Goal: Task Accomplishment & Management: Manage account settings

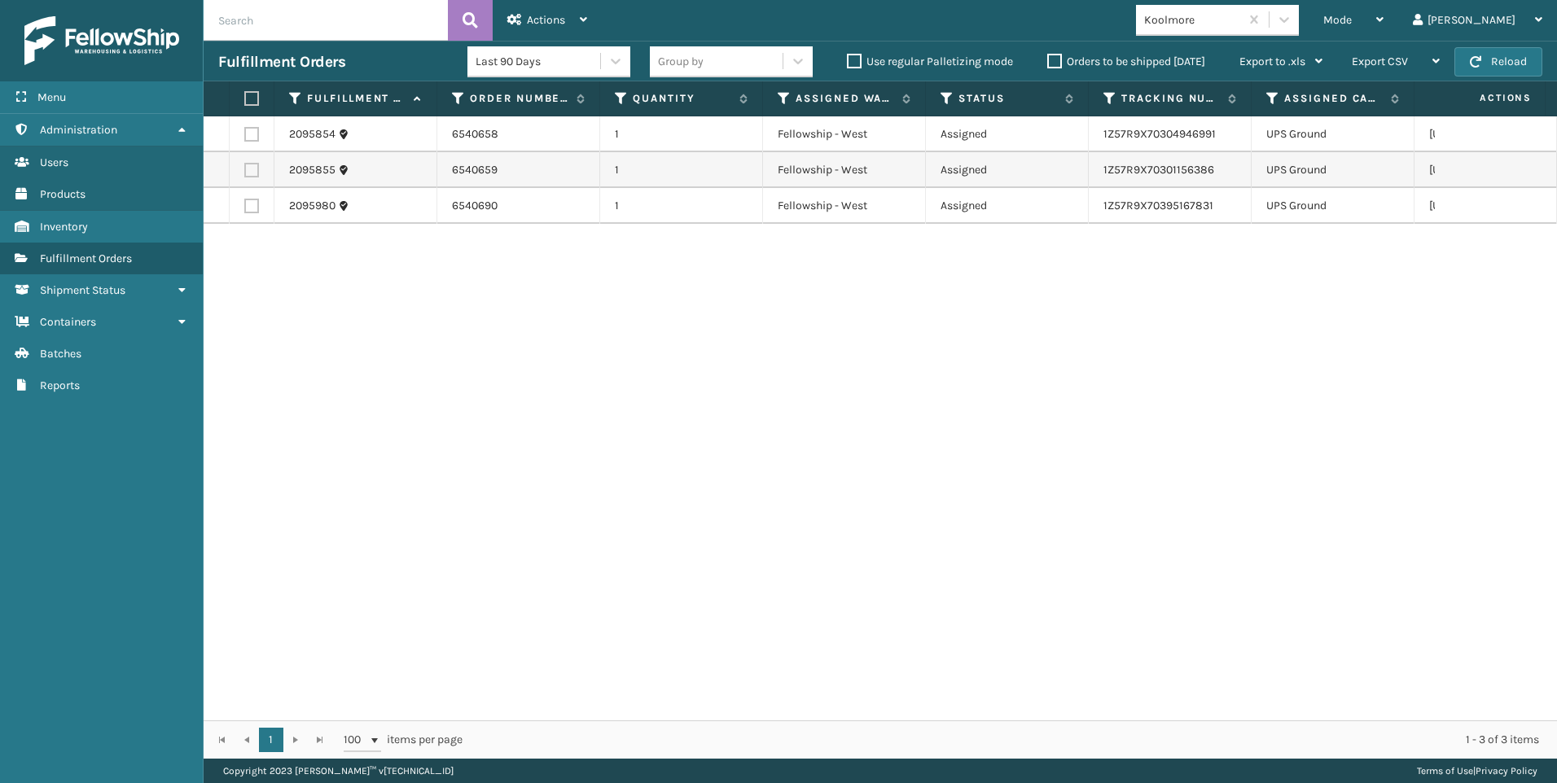
drag, startPoint x: 472, startPoint y: 409, endPoint x: 427, endPoint y: 260, distance: 155.6
click at [472, 409] on div "2095854 6540658 1 Fellowship - West Assigned 1Z57R9X70304946991 [GEOGRAPHIC_DAT…" at bounding box center [880, 418] width 1353 height 604
click at [1509, 58] on button "Reload" at bounding box center [1498, 61] width 88 height 29
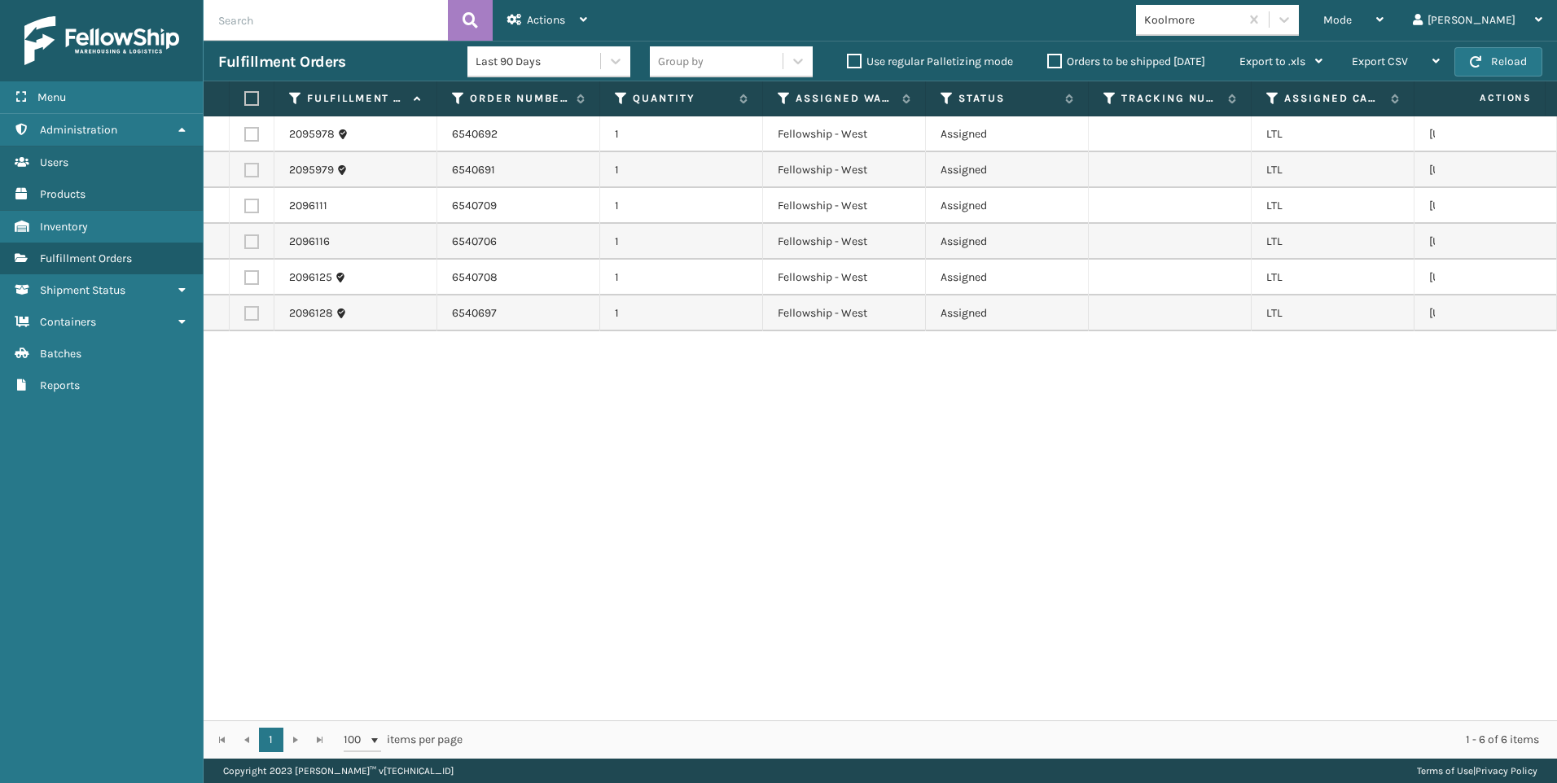
click at [249, 103] on label at bounding box center [249, 98] width 10 height 15
click at [245, 103] on input "checkbox" at bounding box center [244, 99] width 1 height 11
checkbox input "true"
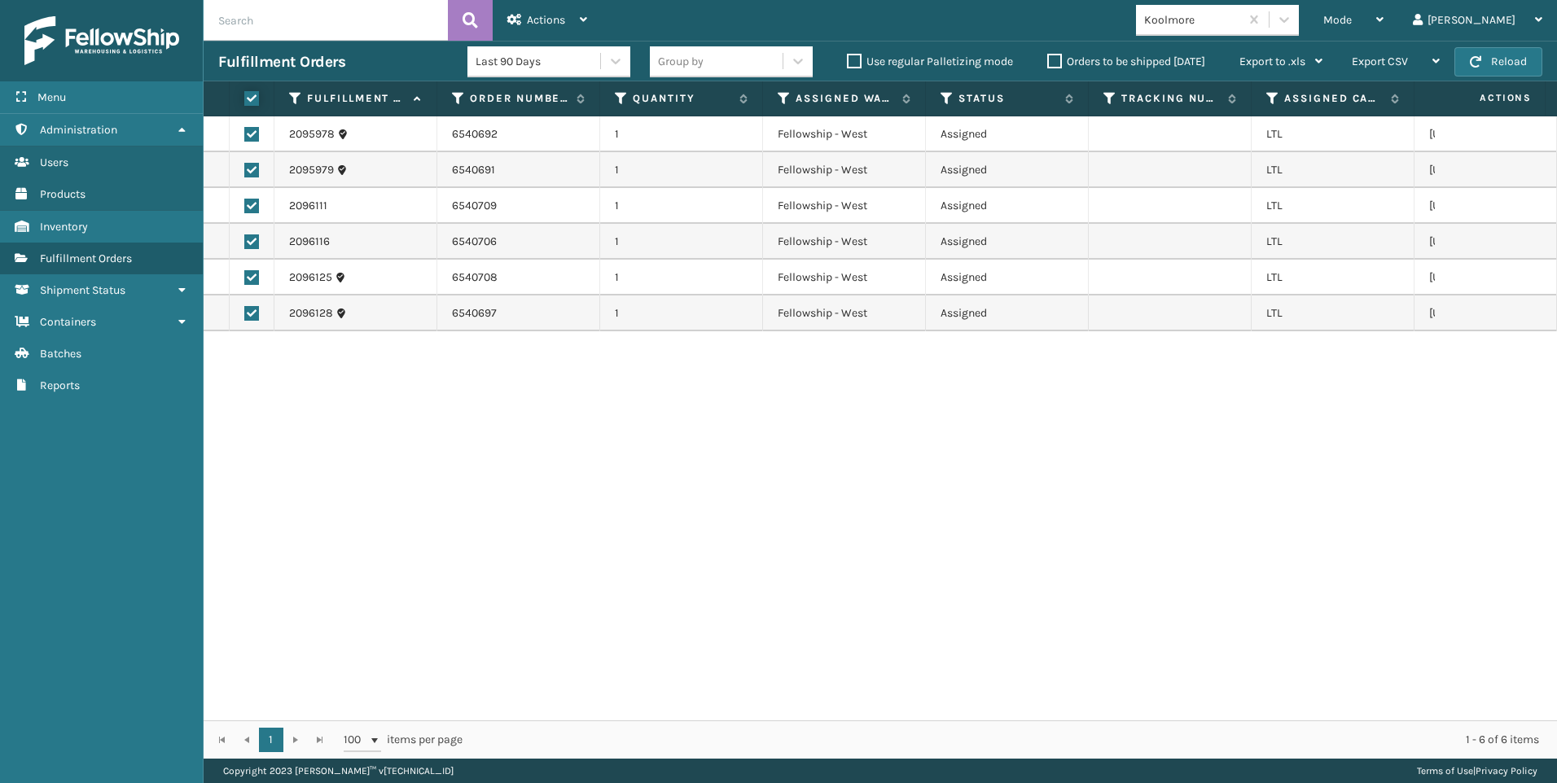
checkbox input "true"
click at [614, 23] on div "Mode Regular Mode Picking Mode Labeling Mode Exit Scan Mode Koolmore Liz Log Out" at bounding box center [1079, 20] width 955 height 41
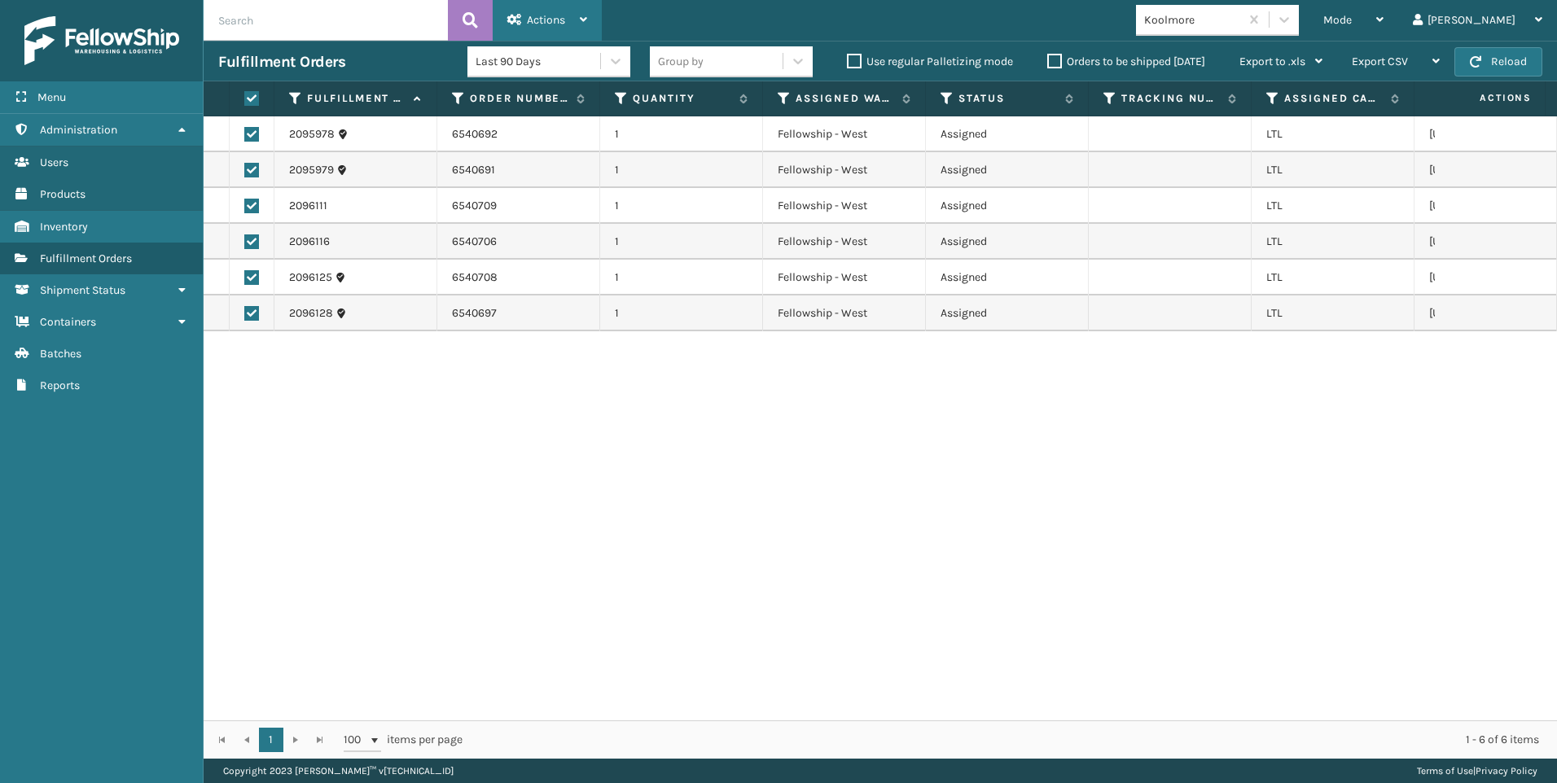
click at [590, 17] on div "Actions Settings Remove All Filters Export Labels Create Picking Batch" at bounding box center [547, 20] width 109 height 41
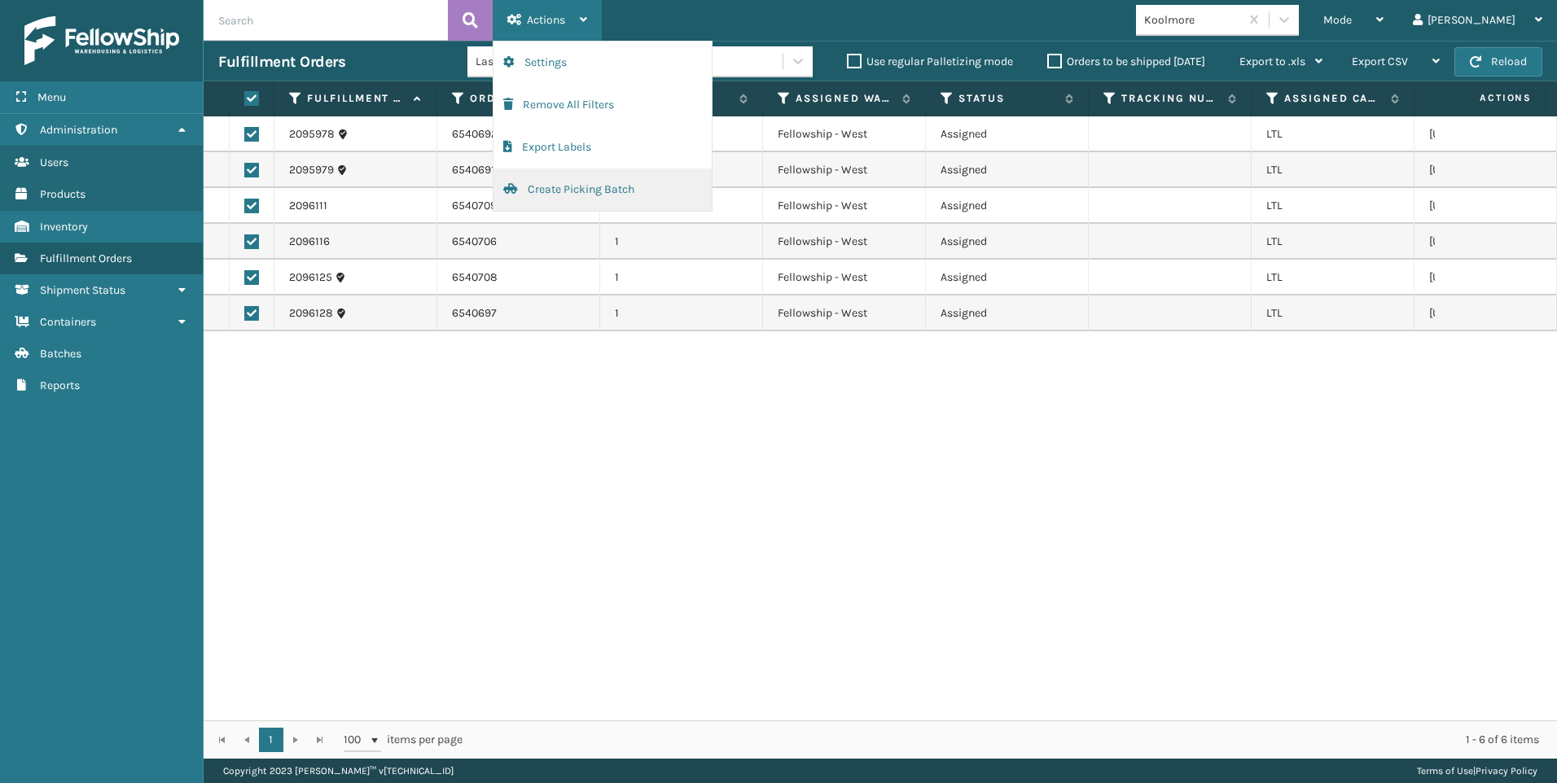
click at [577, 199] on button "Create Picking Batch" at bounding box center [602, 190] width 218 height 42
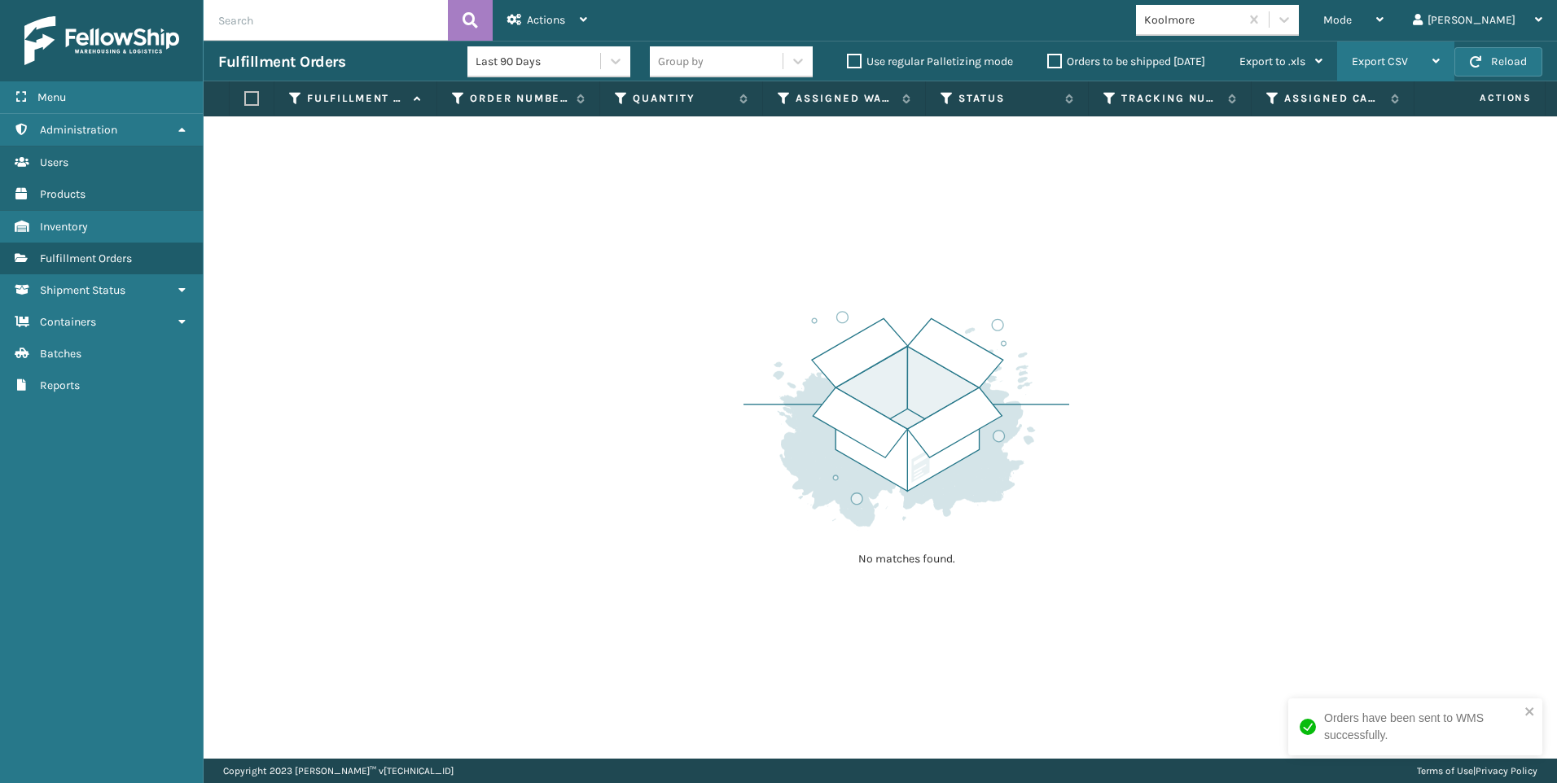
click at [1451, 64] on div "Export CSV Export Current Page Export All Pages" at bounding box center [1395, 62] width 117 height 41
click at [1483, 57] on button "Reload" at bounding box center [1498, 61] width 88 height 29
click at [1325, 321] on div "No matches found." at bounding box center [880, 437] width 1353 height 642
click at [1383, 18] on div "Mode" at bounding box center [1353, 20] width 60 height 41
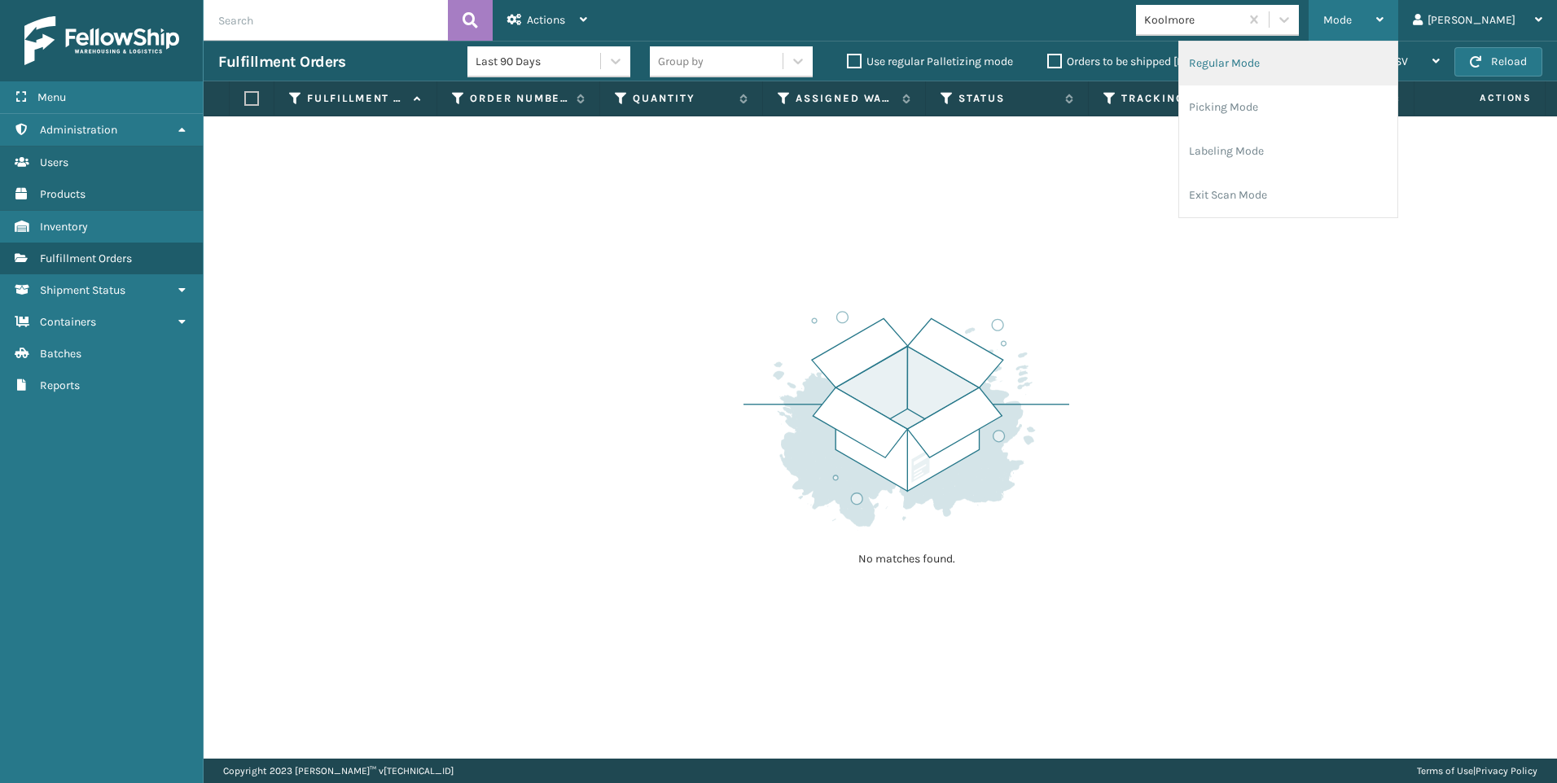
click at [1308, 56] on li "Regular Mode" at bounding box center [1288, 64] width 218 height 44
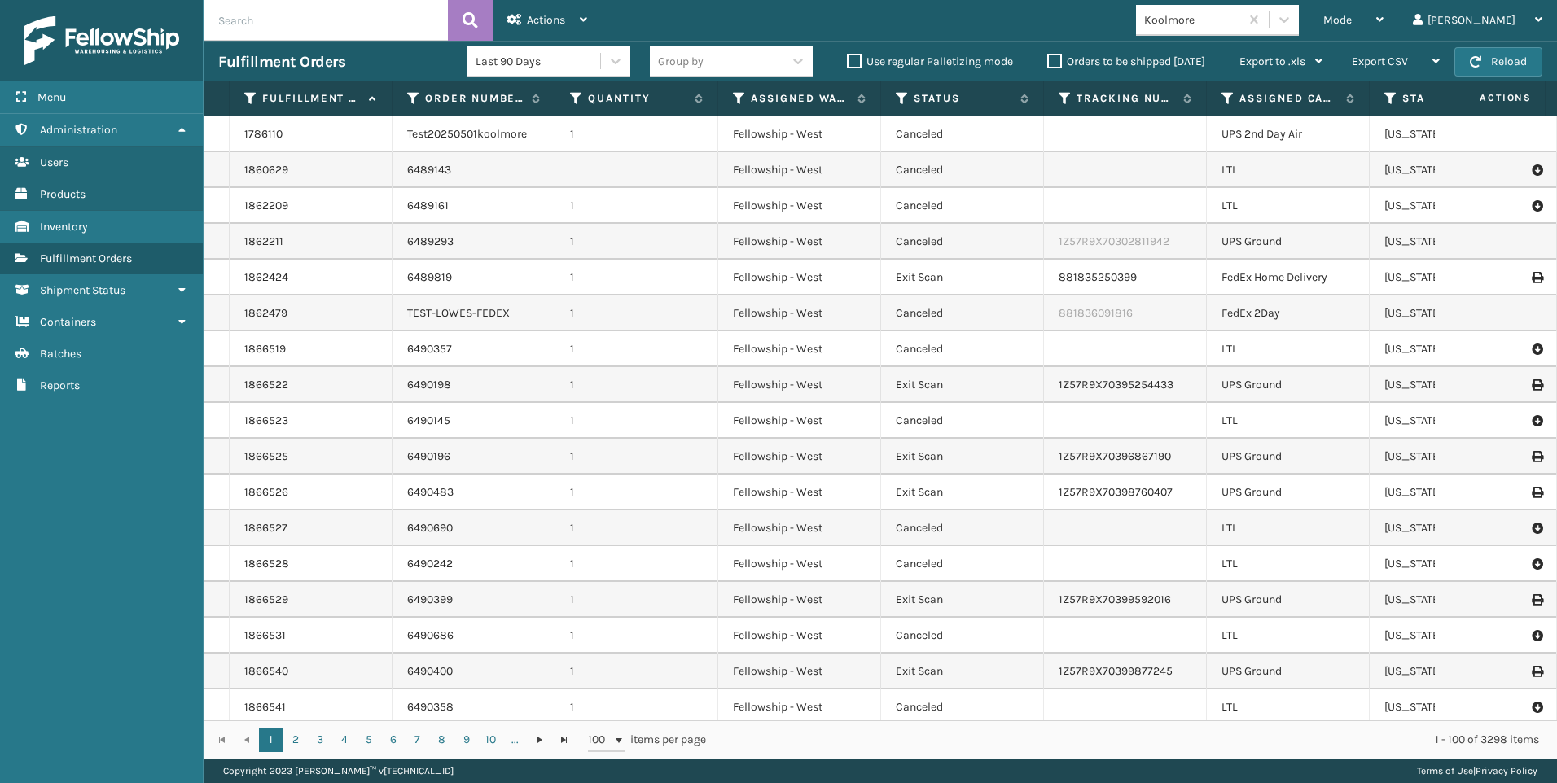
click at [335, 28] on input "text" at bounding box center [326, 20] width 244 height 41
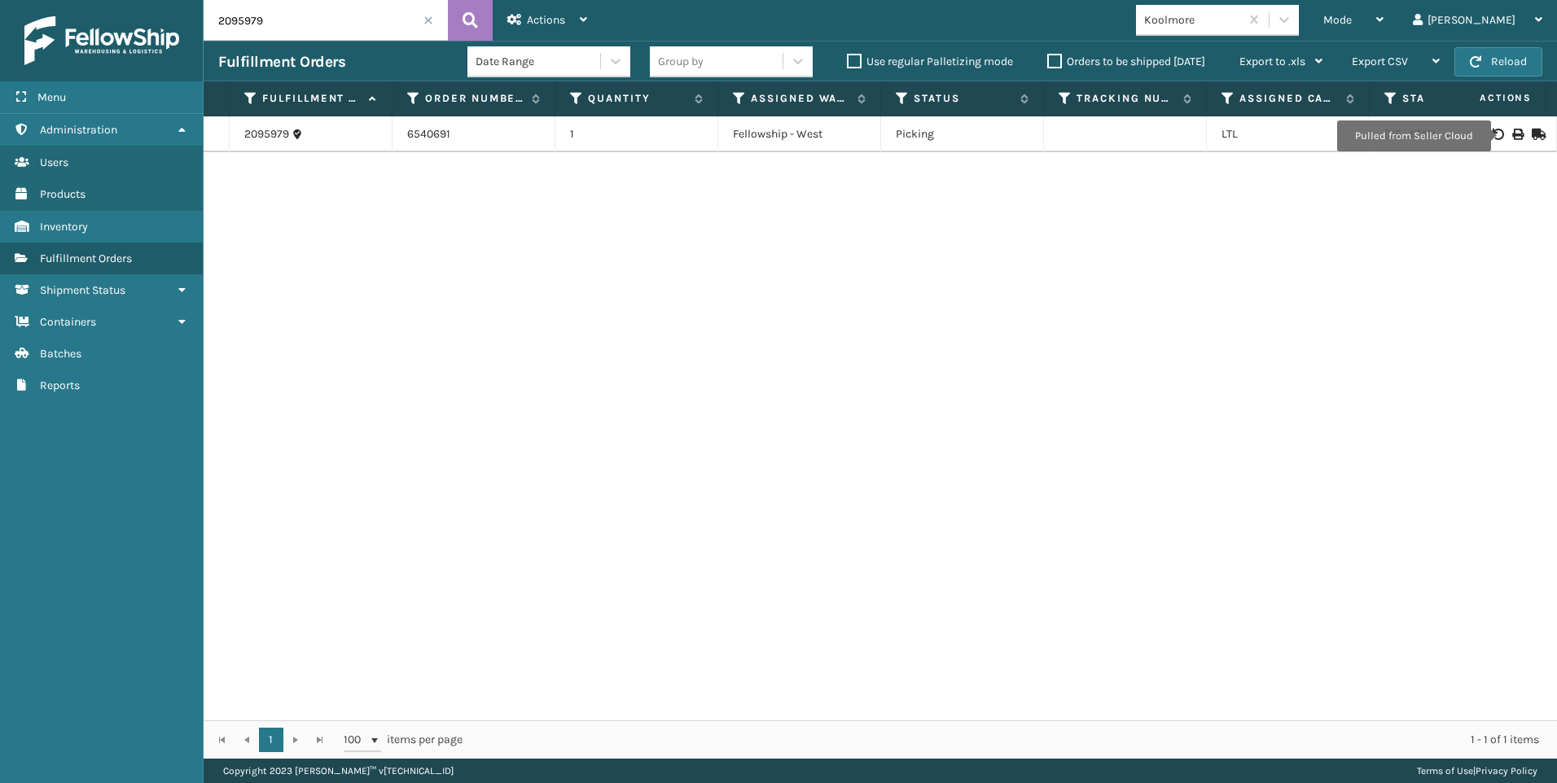
click at [1512, 134] on icon at bounding box center [1517, 134] width 10 height 11
drag, startPoint x: 314, startPoint y: 28, endPoint x: 42, endPoint y: 16, distance: 272.2
click at [101, 0] on div "Menu Administration Users Products Inventory Fulfillment Orders Shipment Status…" at bounding box center [778, 0] width 1557 height 0
click at [1512, 134] on icon at bounding box center [1517, 134] width 10 height 11
drag, startPoint x: 273, startPoint y: 32, endPoint x: 90, endPoint y: 33, distance: 182.4
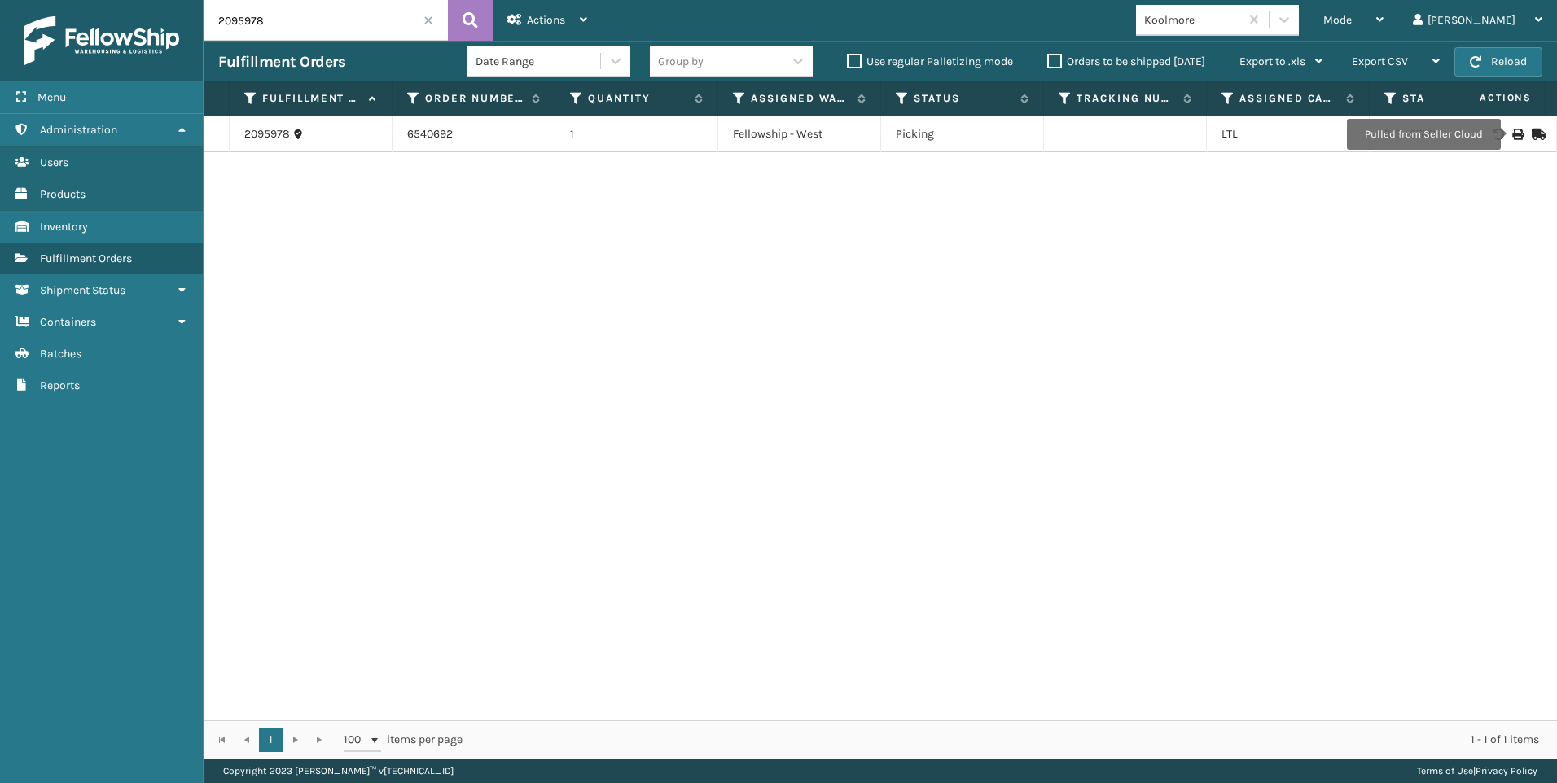
click at [125, 0] on div "Menu Administration Users Products Inventory Fulfillment Orders Shipment Status…" at bounding box center [778, 0] width 1557 height 0
click at [1509, 127] on td at bounding box center [1496, 134] width 122 height 36
click at [1512, 135] on icon at bounding box center [1517, 134] width 10 height 11
drag, startPoint x: 302, startPoint y: 37, endPoint x: 56, endPoint y: 37, distance: 245.9
click at [78, 0] on div "Menu Administration Users Products Inventory Fulfillment Orders Shipment Status…" at bounding box center [778, 0] width 1557 height 0
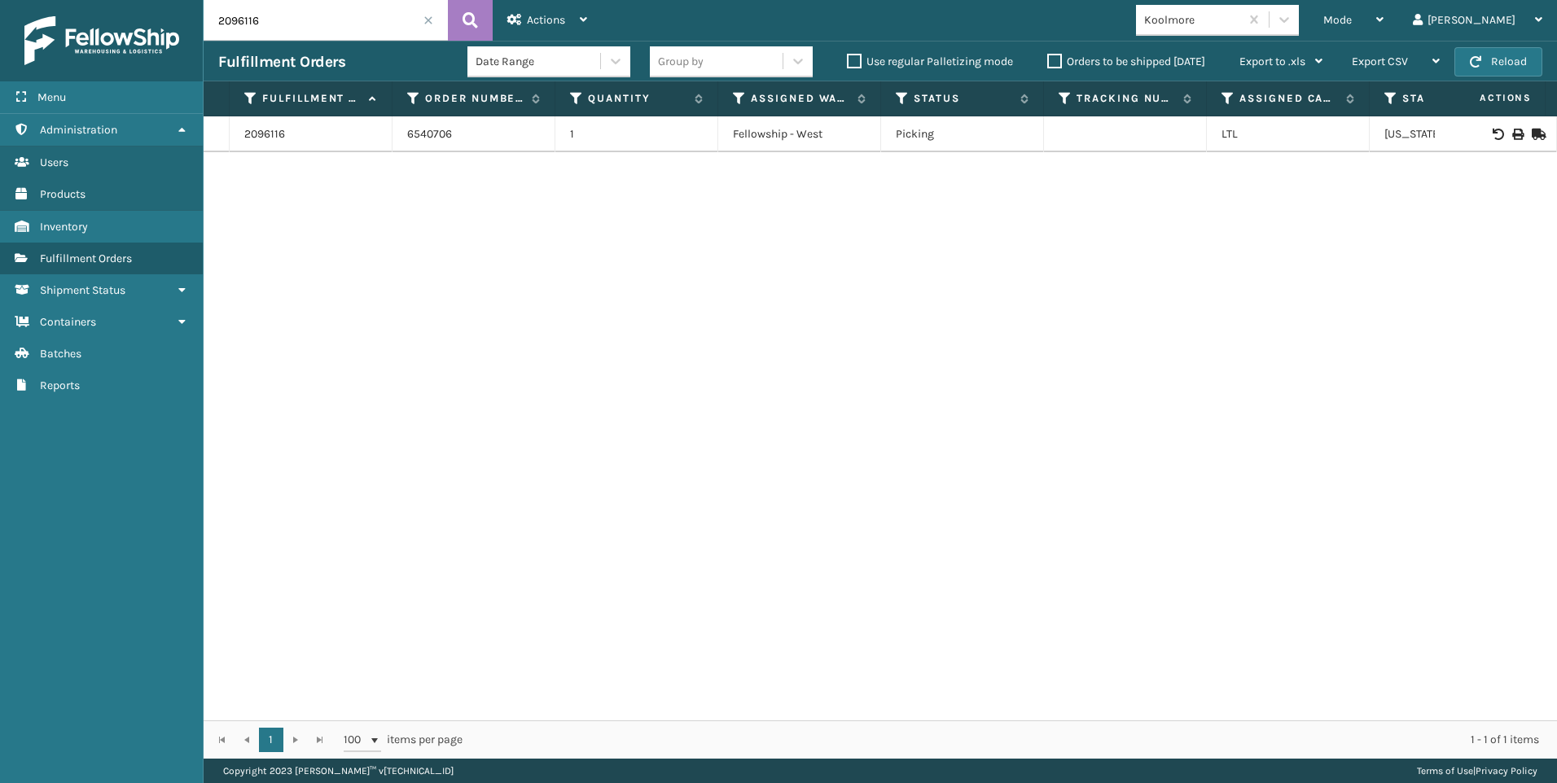
click at [1512, 134] on icon at bounding box center [1517, 134] width 10 height 11
drag, startPoint x: 284, startPoint y: 28, endPoint x: 175, endPoint y: 27, distance: 109.1
click at [176, 0] on div "Menu Administration Users Products Inventory Fulfillment Orders Shipment Status…" at bounding box center [778, 0] width 1557 height 0
click at [1512, 130] on icon at bounding box center [1517, 134] width 10 height 11
drag, startPoint x: 274, startPoint y: 32, endPoint x: 15, endPoint y: 2, distance: 260.7
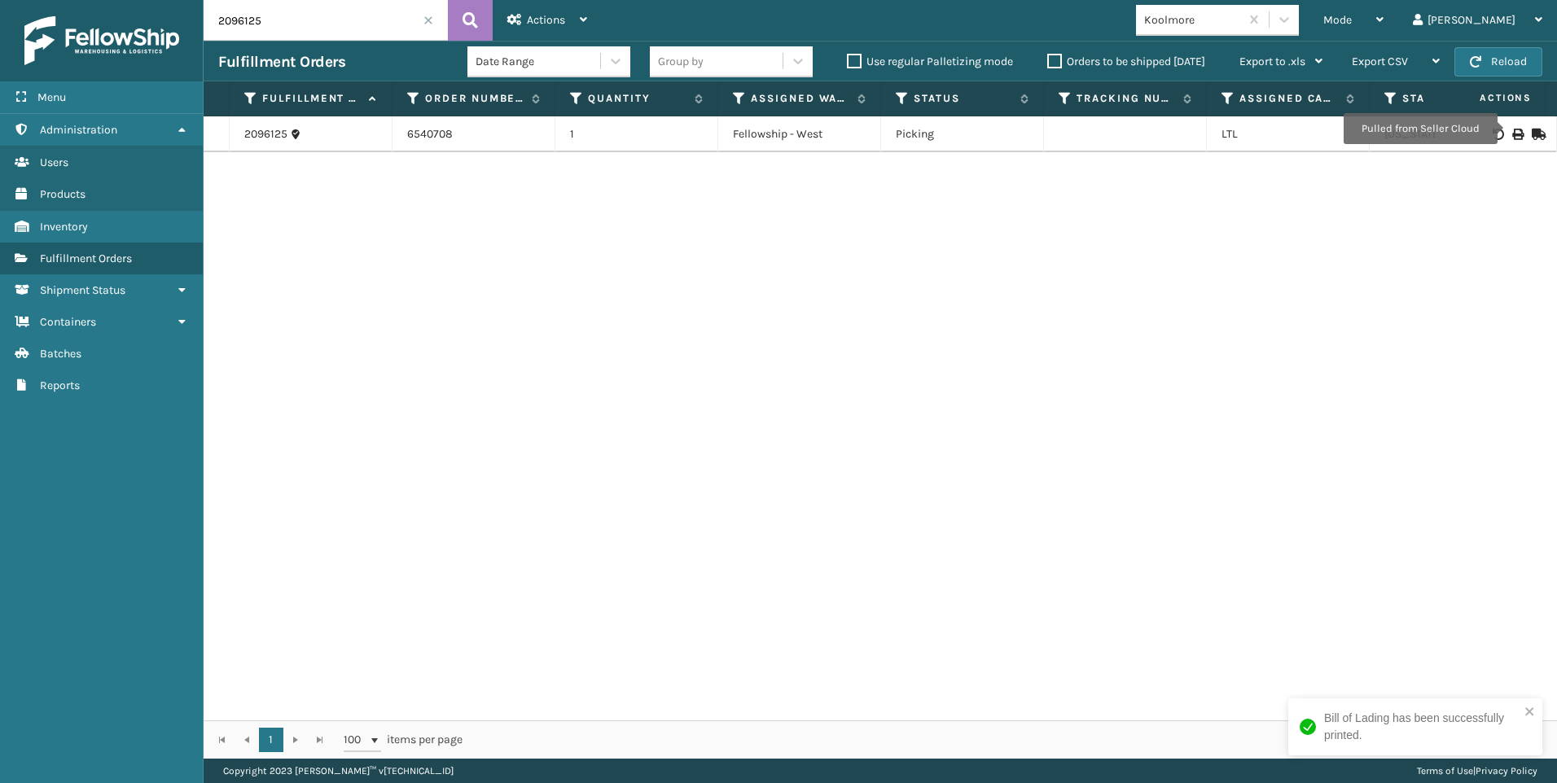
click at [81, 0] on div "Menu Administration Users Products Inventory Fulfillment Orders Shipment Status…" at bounding box center [778, 0] width 1557 height 0
click at [1512, 133] on icon at bounding box center [1517, 134] width 10 height 11
drag, startPoint x: 296, startPoint y: 16, endPoint x: 185, endPoint y: 14, distance: 111.6
click at [217, 16] on input "2096111" at bounding box center [326, 20] width 244 height 41
type input "2094475"
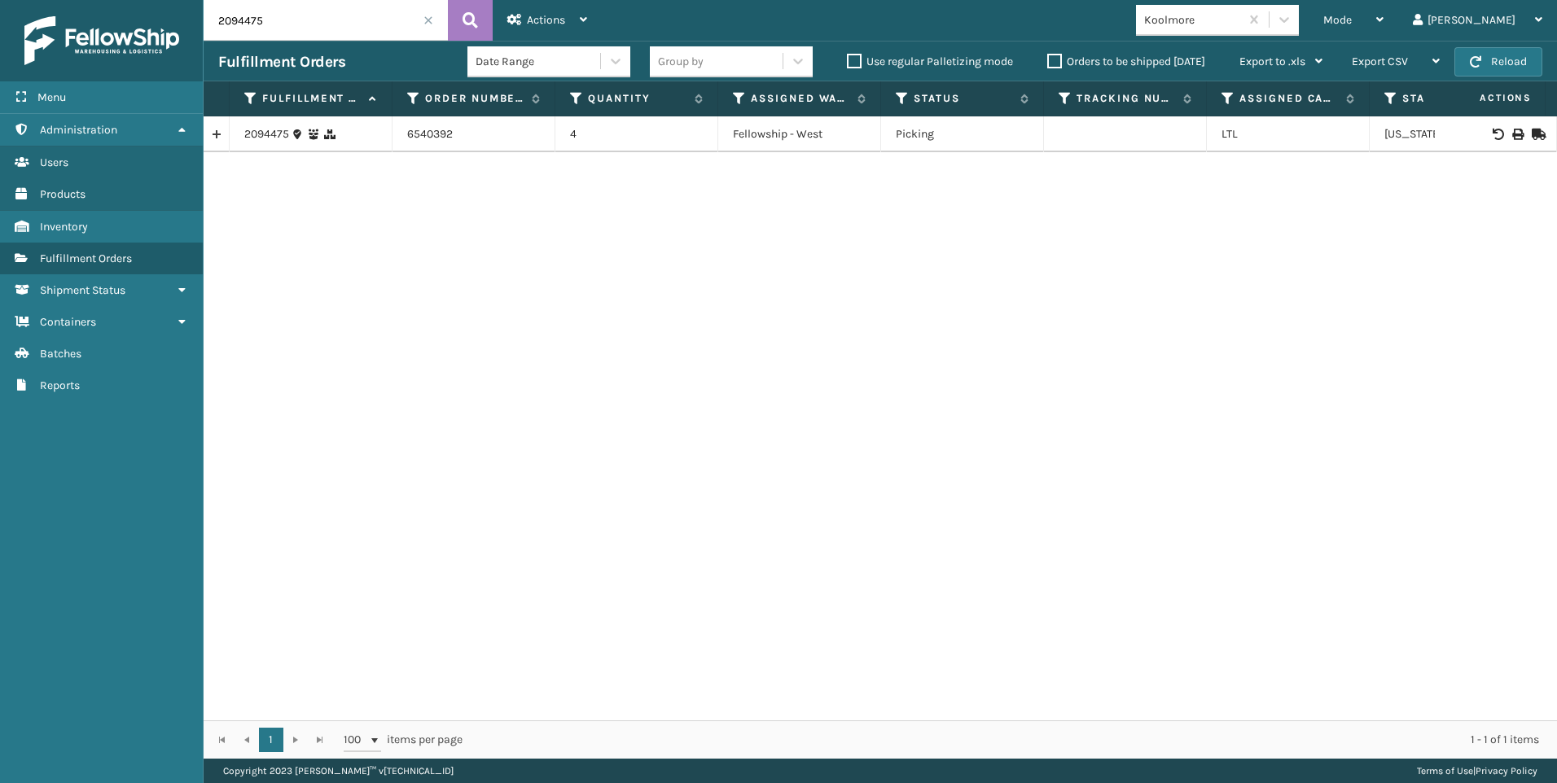
click at [1512, 134] on icon at bounding box center [1517, 134] width 10 height 11
drag, startPoint x: 1402, startPoint y: 421, endPoint x: 1348, endPoint y: 272, distance: 158.4
click at [1402, 421] on div "2094475 6540392 4 Fellowship - West Picking LTL [US_STATE]" at bounding box center [880, 418] width 1353 height 604
click at [428, 20] on span at bounding box center [428, 20] width 10 height 10
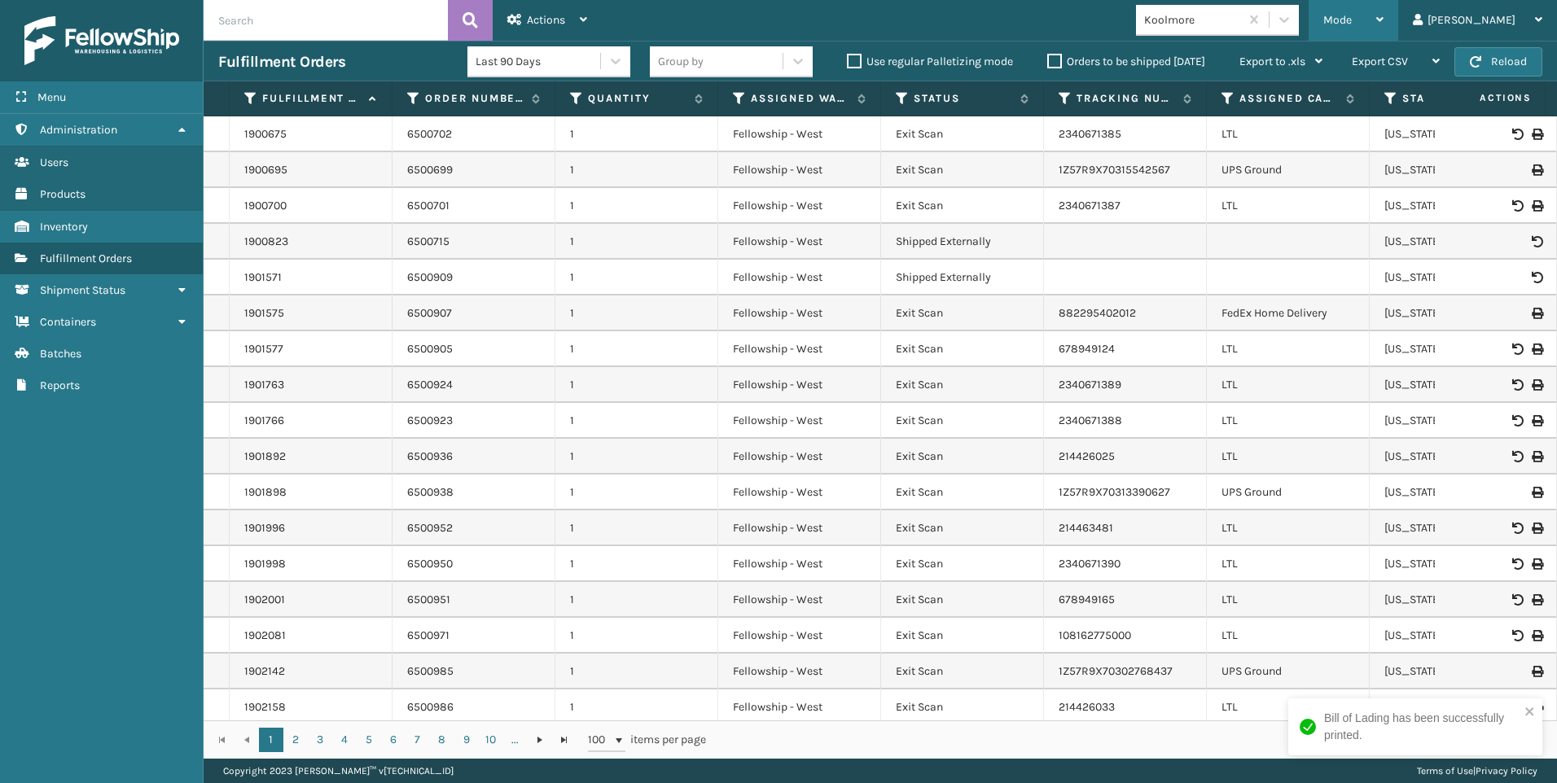
click at [1383, 15] on div "Mode" at bounding box center [1353, 20] width 60 height 41
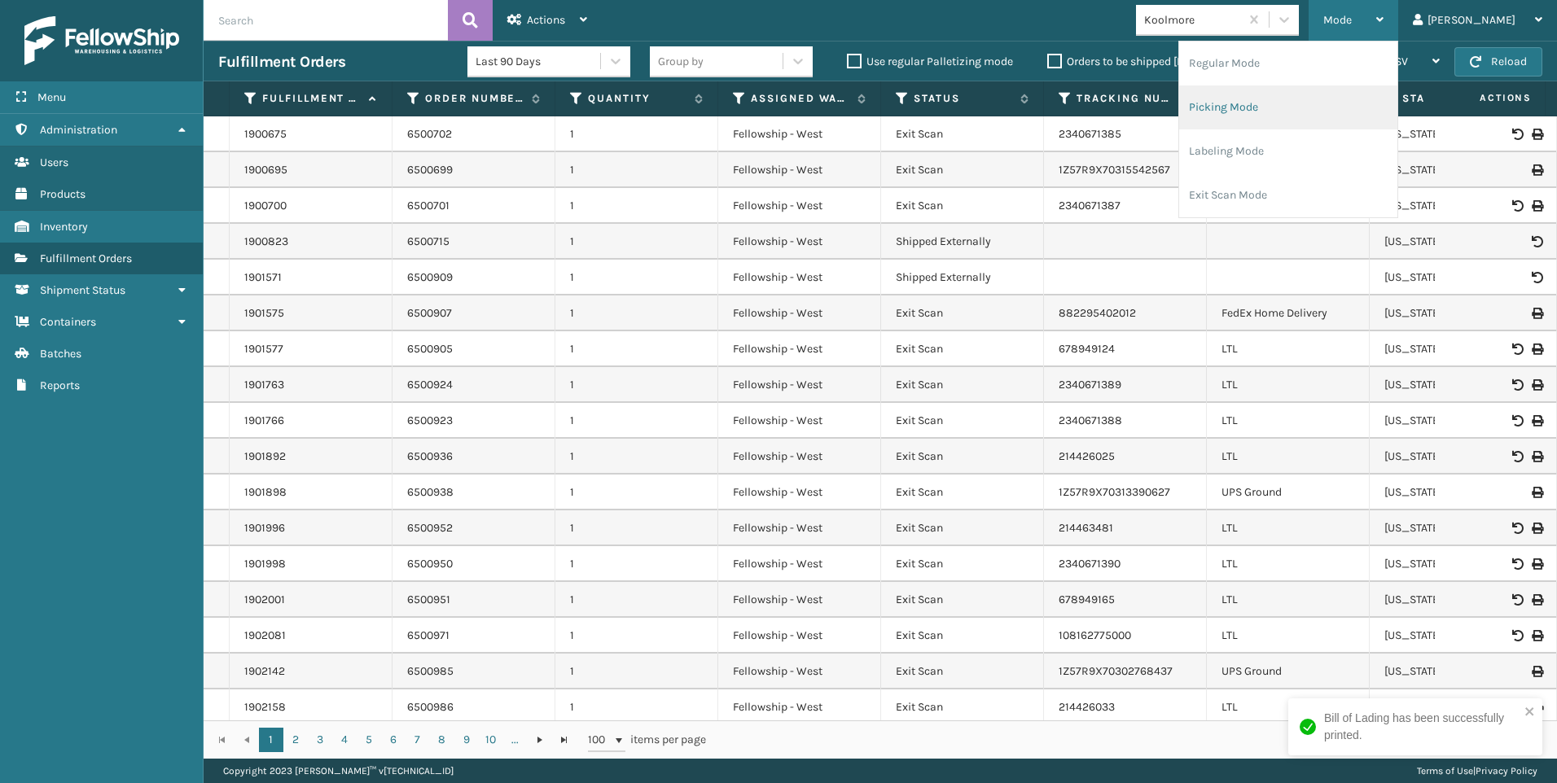
click at [1281, 108] on li "Picking Mode" at bounding box center [1288, 107] width 218 height 44
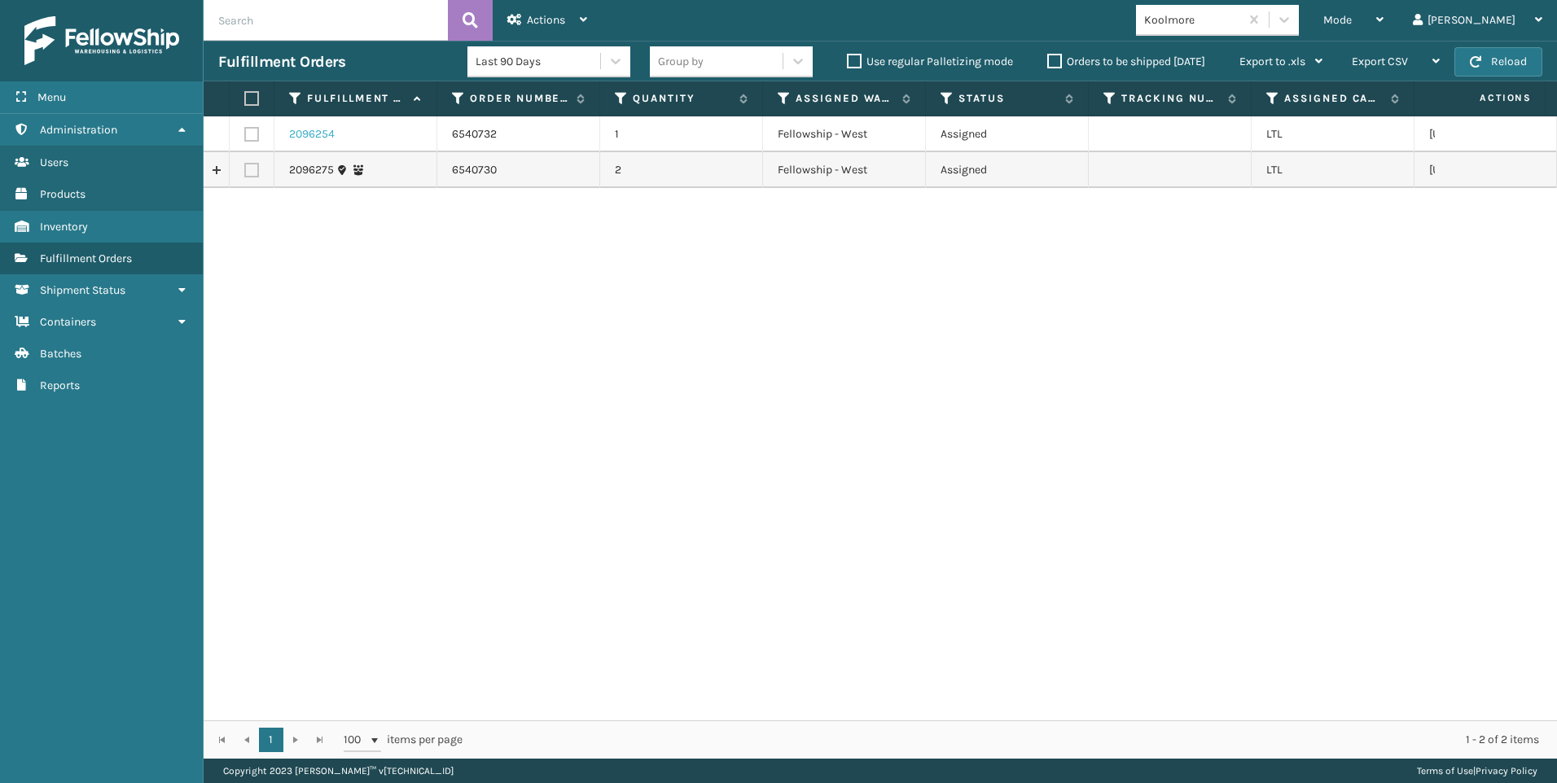
click at [326, 130] on link "2096254" at bounding box center [312, 134] width 46 height 16
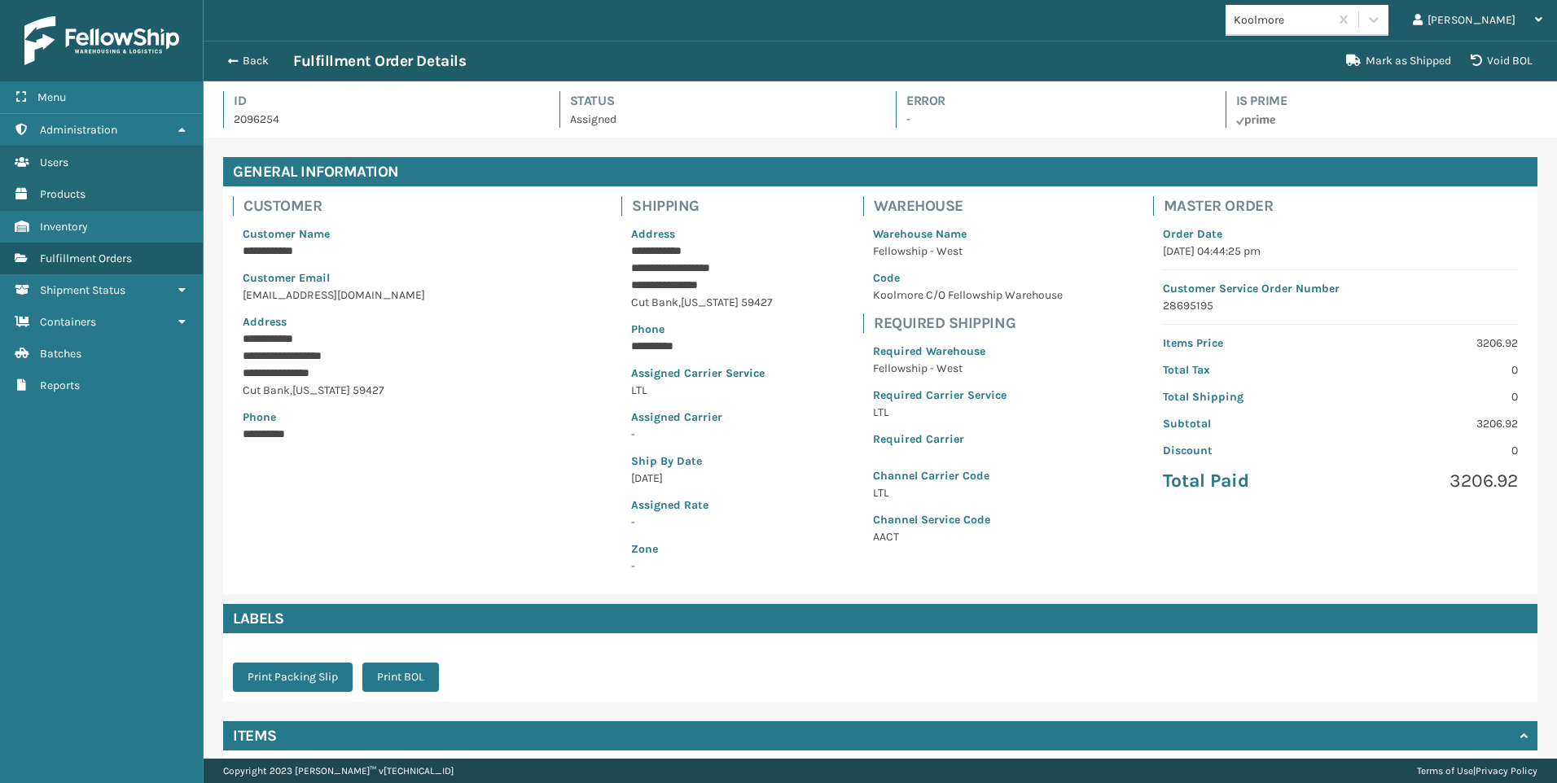
scroll to position [39, 1353]
click at [1073, 22] on div "Koolmore Liz Log Out" at bounding box center [880, 20] width 1353 height 41
click at [1375, 117] on p at bounding box center [1386, 119] width 301 height 17
click at [229, 62] on span "button" at bounding box center [231, 60] width 10 height 11
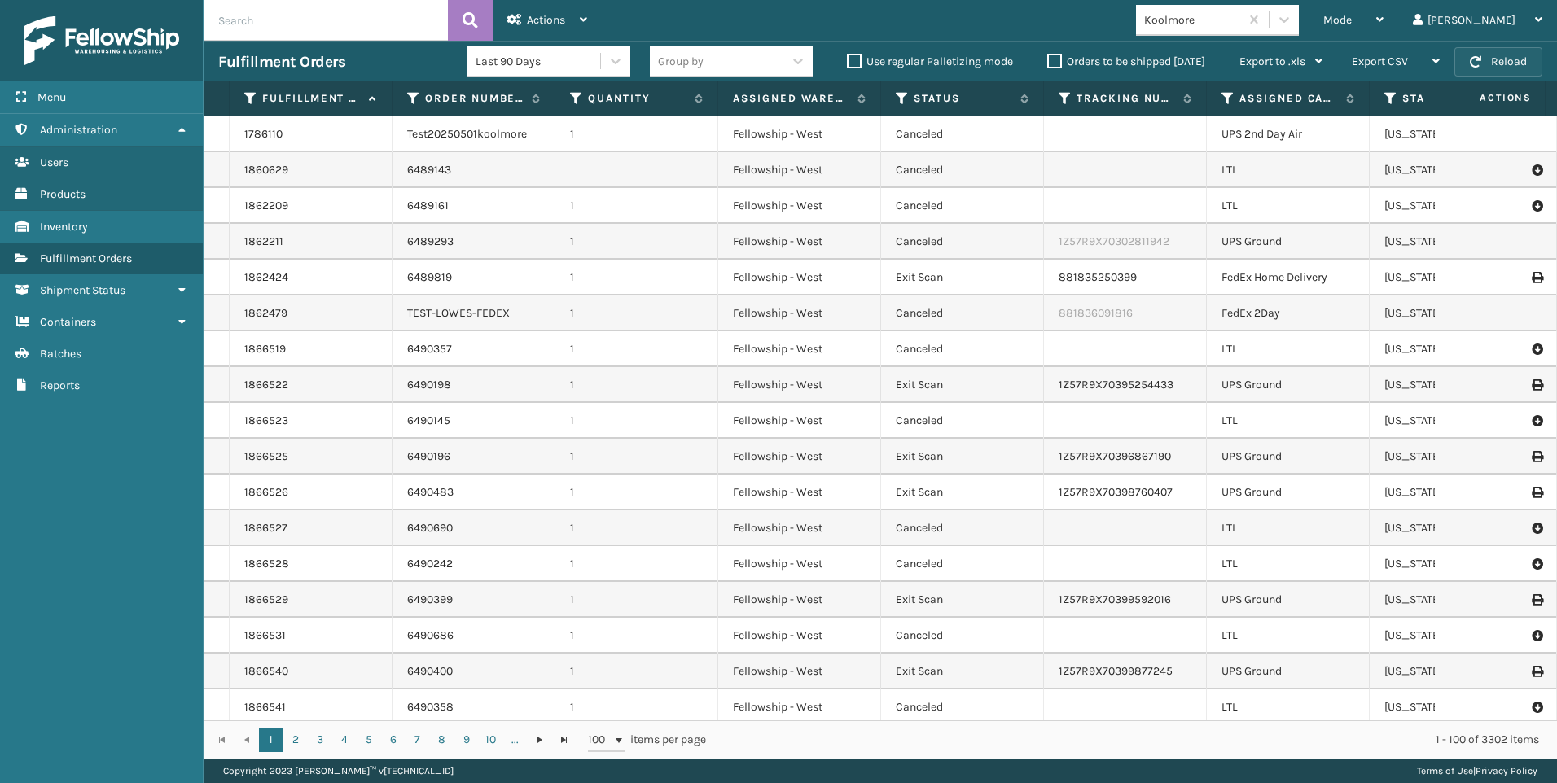
click at [1492, 50] on button "Reload" at bounding box center [1498, 61] width 88 height 29
